Goal: Transaction & Acquisition: Download file/media

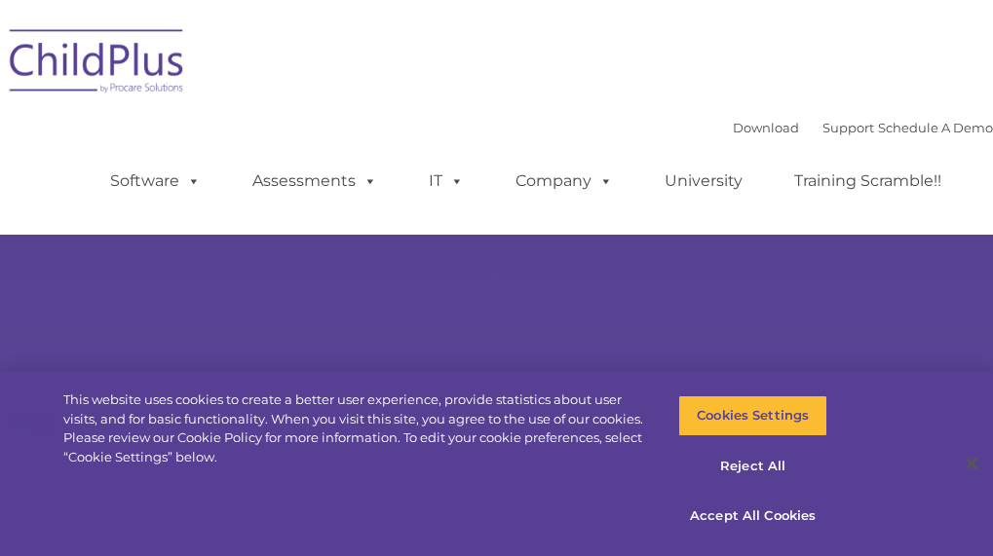
select select "MEDIUM"
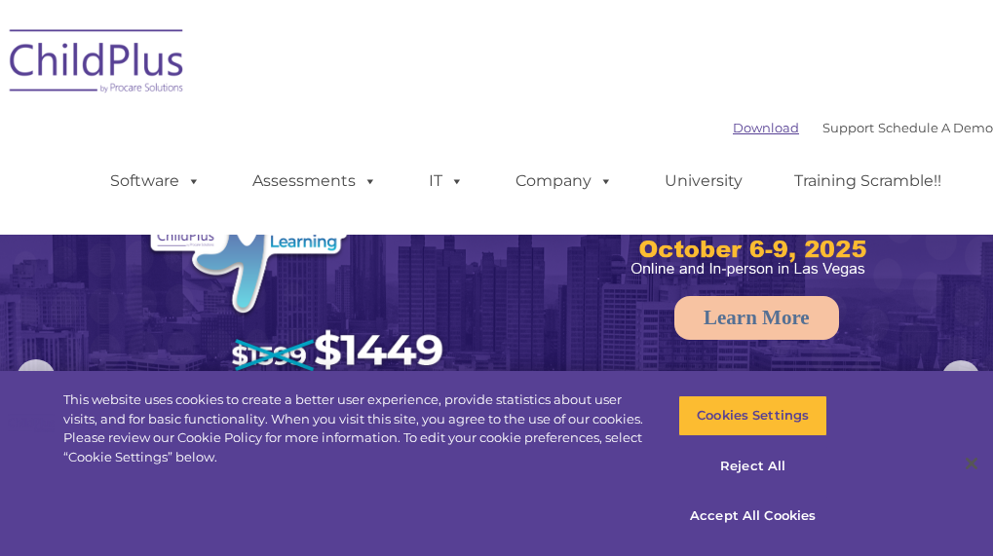
click at [733, 125] on link "Download" at bounding box center [766, 128] width 66 height 16
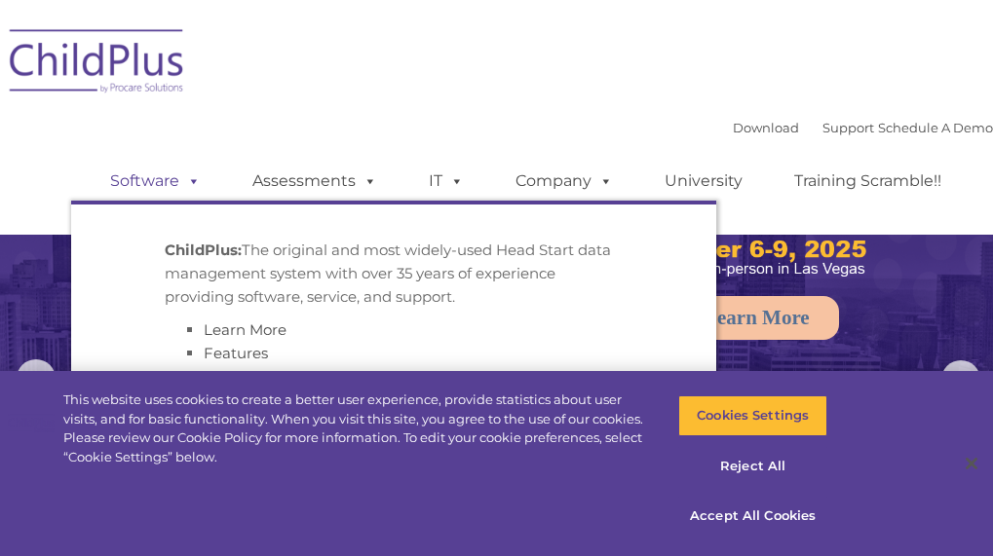
click at [136, 182] on link "Software" at bounding box center [156, 181] width 130 height 39
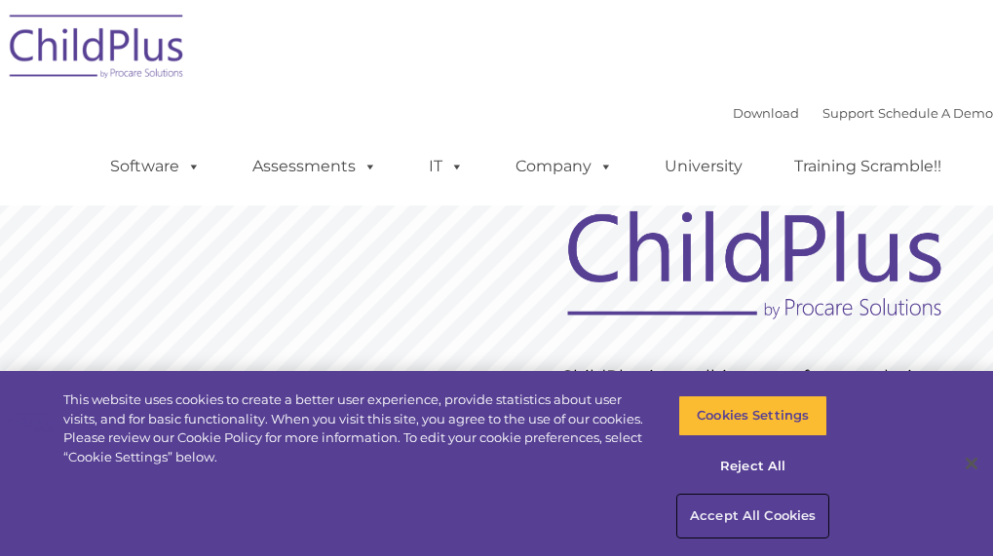
click at [745, 510] on button "Accept All Cookies" at bounding box center [752, 516] width 149 height 41
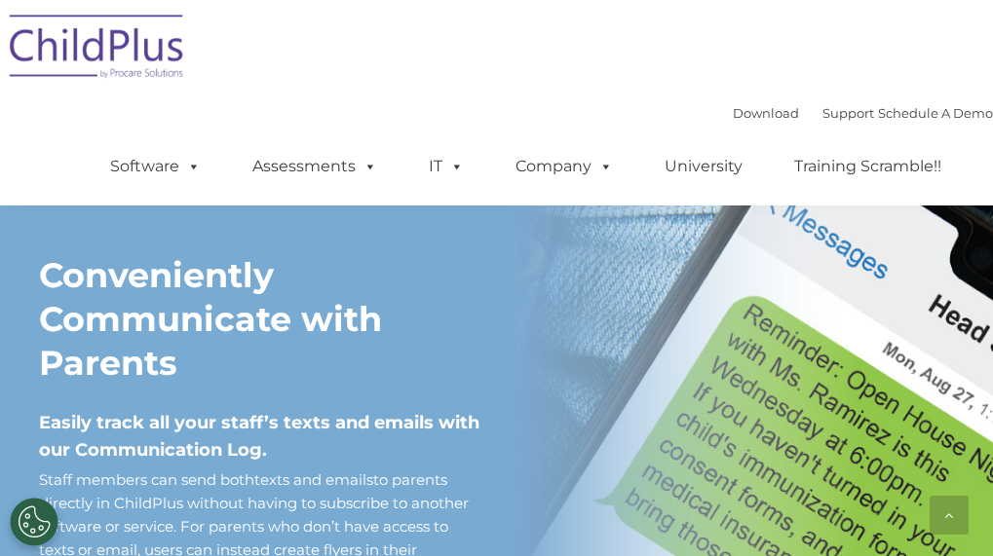
scroll to position [1945, 0]
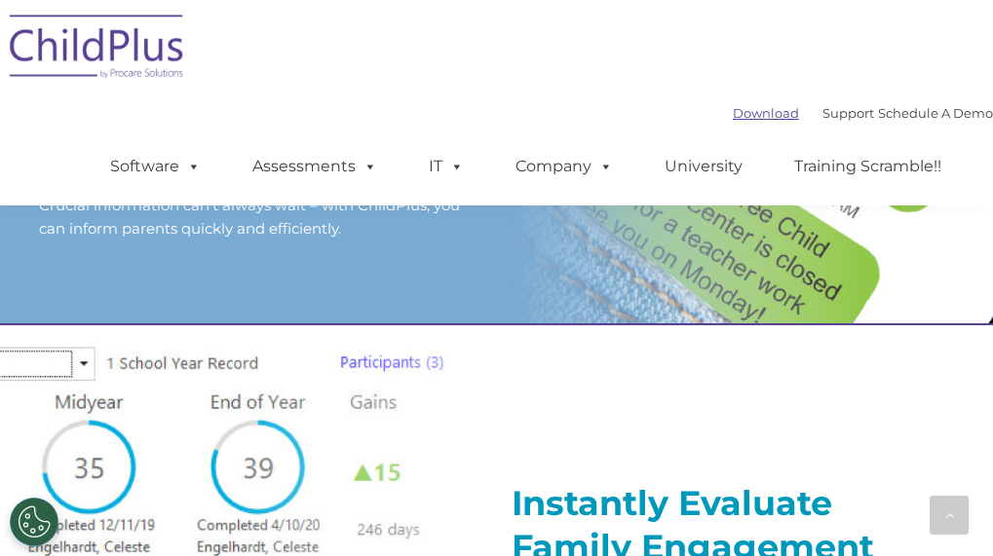
click at [733, 114] on link "Download" at bounding box center [766, 113] width 66 height 16
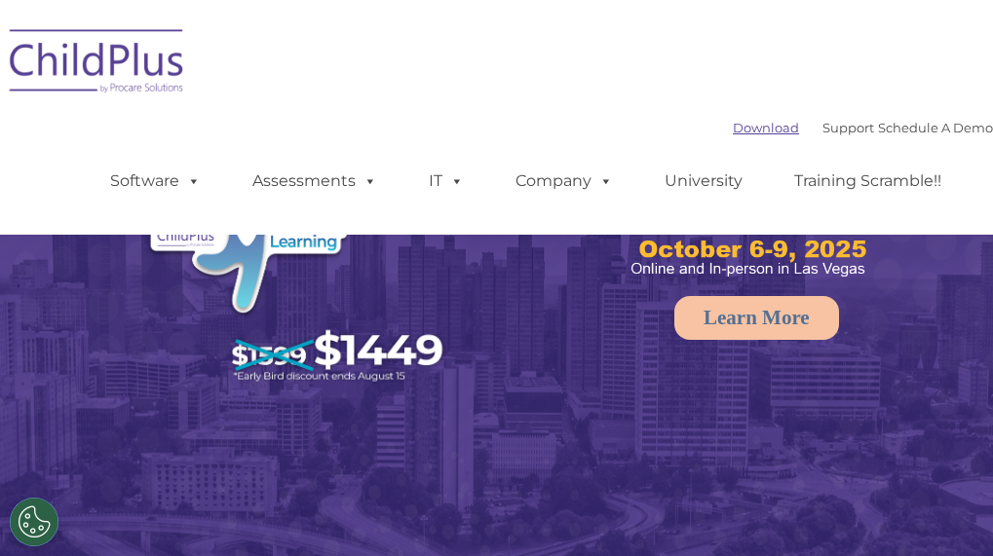
select select "MEDIUM"
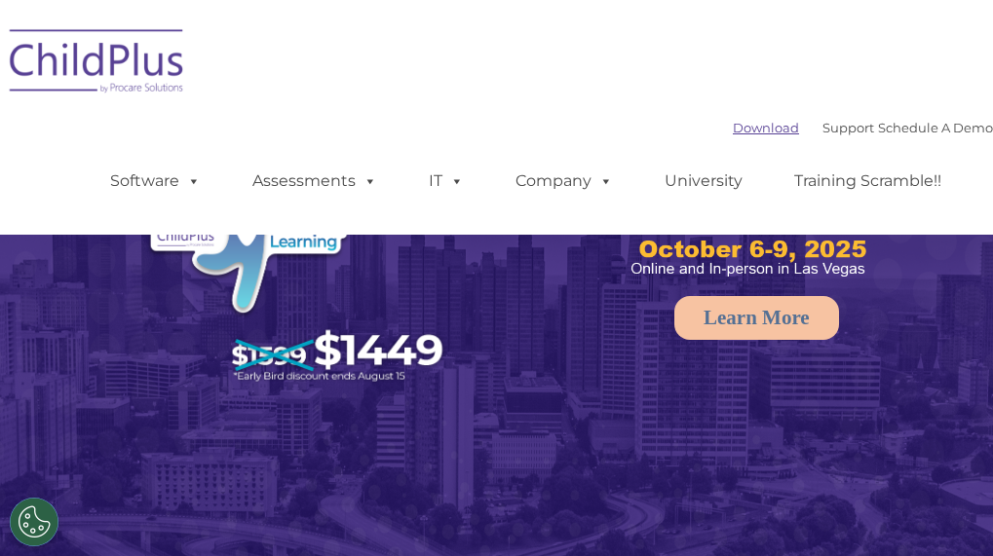
click at [733, 128] on link "Download" at bounding box center [766, 128] width 66 height 16
